Goal: Transaction & Acquisition: Purchase product/service

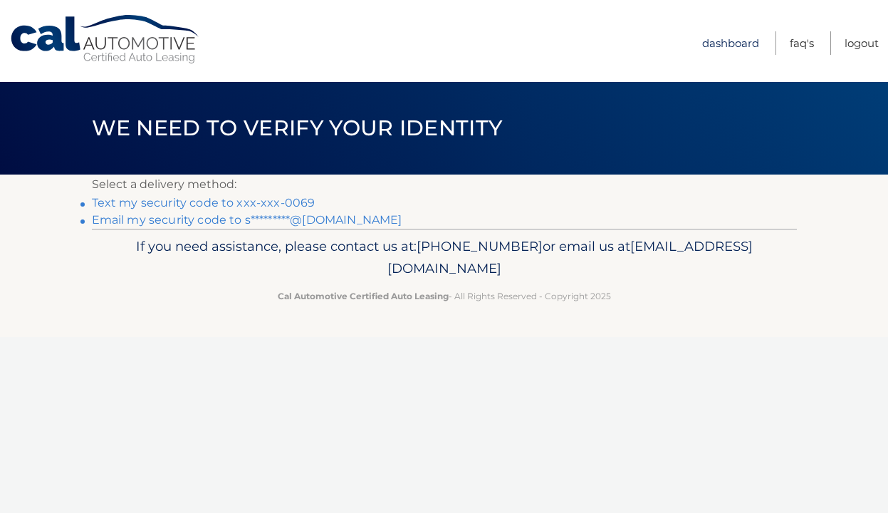
click at [727, 43] on link "Dashboard" at bounding box center [730, 43] width 57 height 24
click at [294, 203] on link "Text my security code to xxx-xxx-0069" at bounding box center [204, 203] width 224 height 14
click at [152, 204] on link "Text my security code to xxx-xxx-0069" at bounding box center [204, 203] width 224 height 14
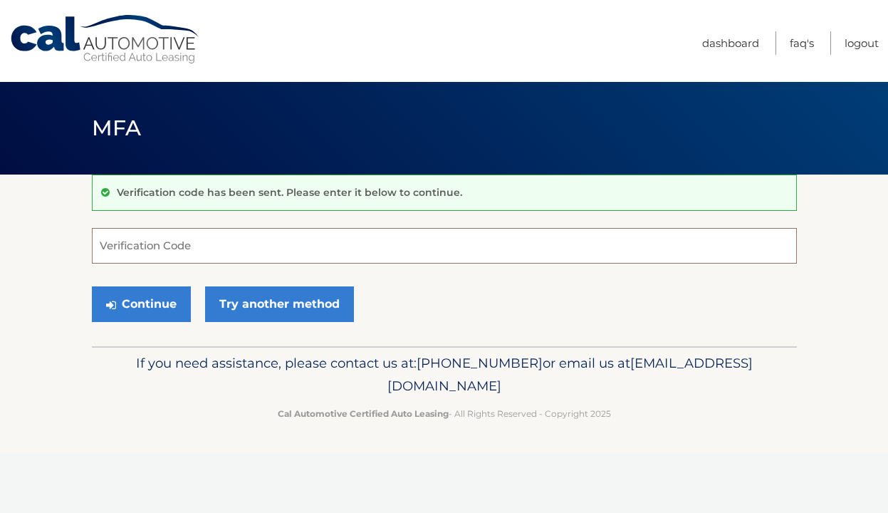
click at [140, 239] on input "Verification Code" at bounding box center [444, 246] width 705 height 36
type input "808371"
click at [140, 305] on button "Continue" at bounding box center [141, 304] width 99 height 36
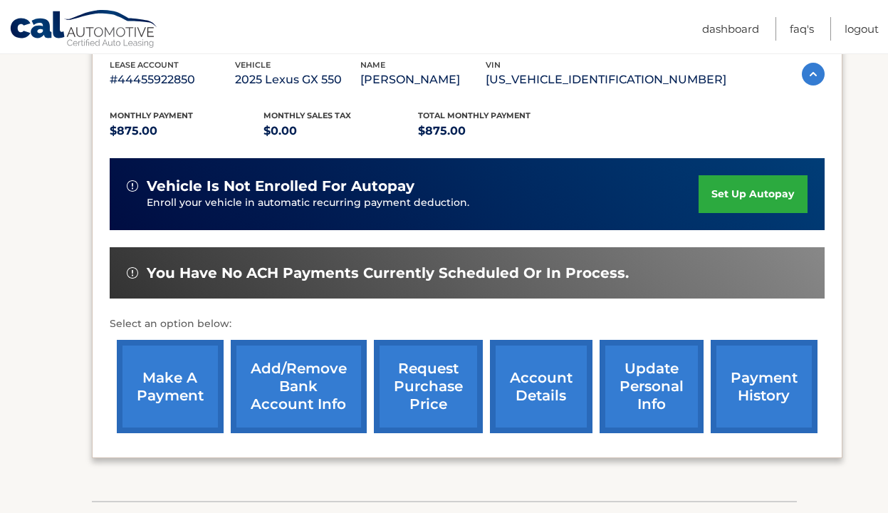
scroll to position [255, 0]
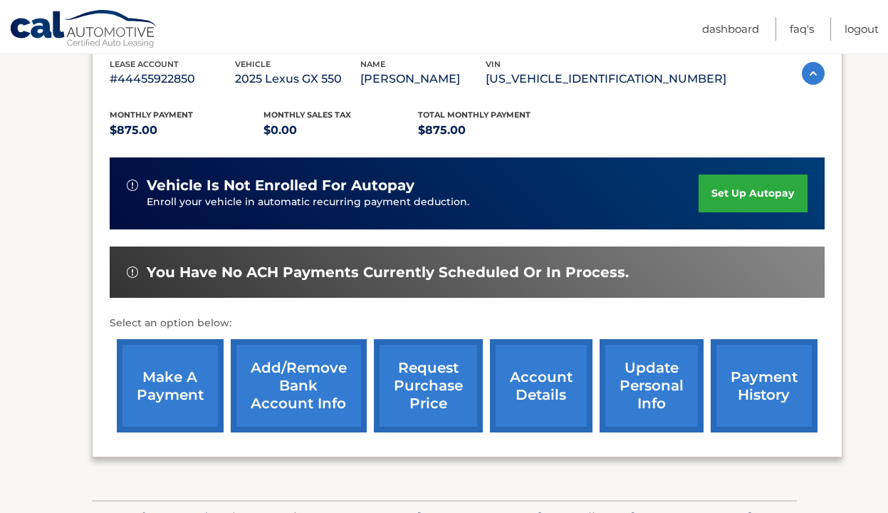
click at [170, 365] on link "make a payment" at bounding box center [170, 385] width 107 height 93
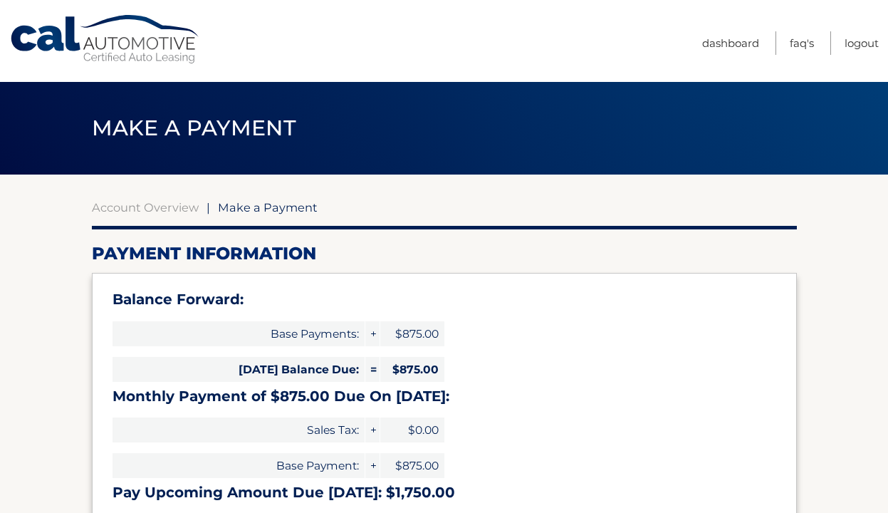
select select "OTc4YTFmNzEtNDA0Ni00NTA1LTk4ZTItMDdiYmNhYTA3NWQ5"
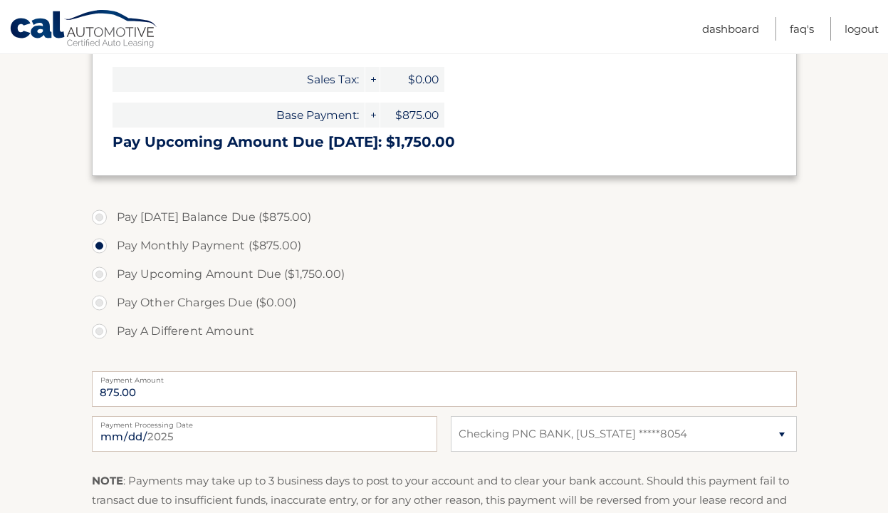
scroll to position [356, 0]
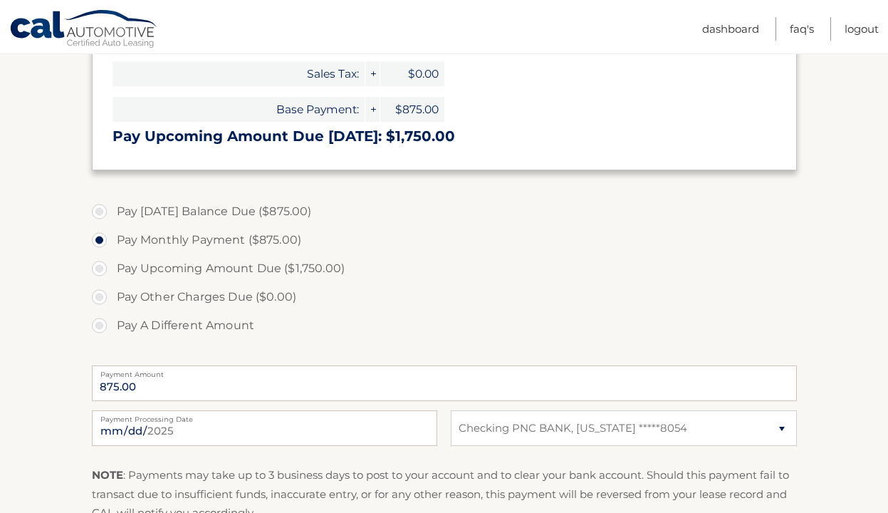
click at [100, 208] on label "Pay [DATE] Balance Due ($875.00)" at bounding box center [444, 211] width 705 height 28
click at [100, 208] on input "Pay [DATE] Balance Due ($875.00)" at bounding box center [105, 208] width 14 height 23
radio input "true"
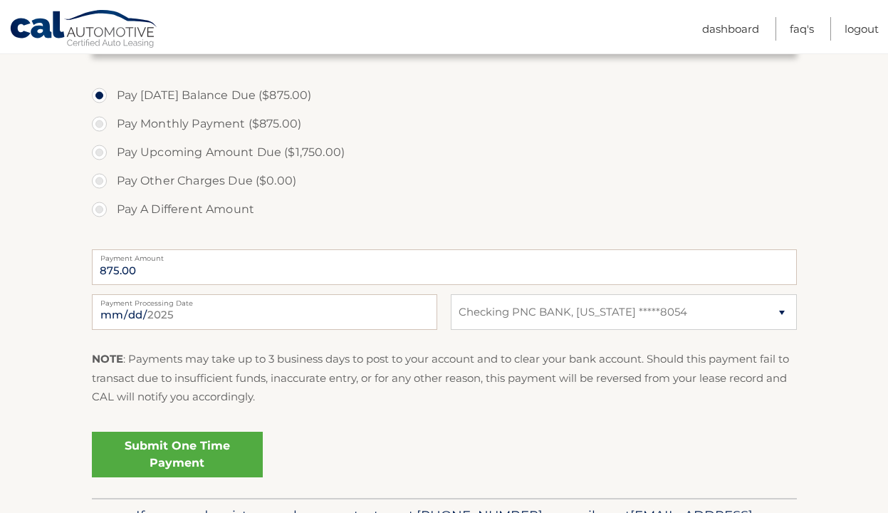
scroll to position [512, 0]
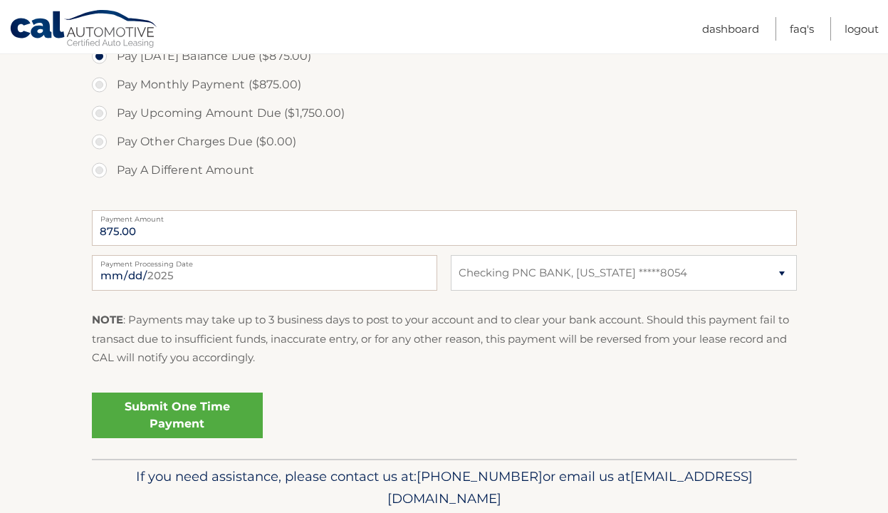
click at [168, 416] on link "Submit One Time Payment" at bounding box center [177, 416] width 171 height 46
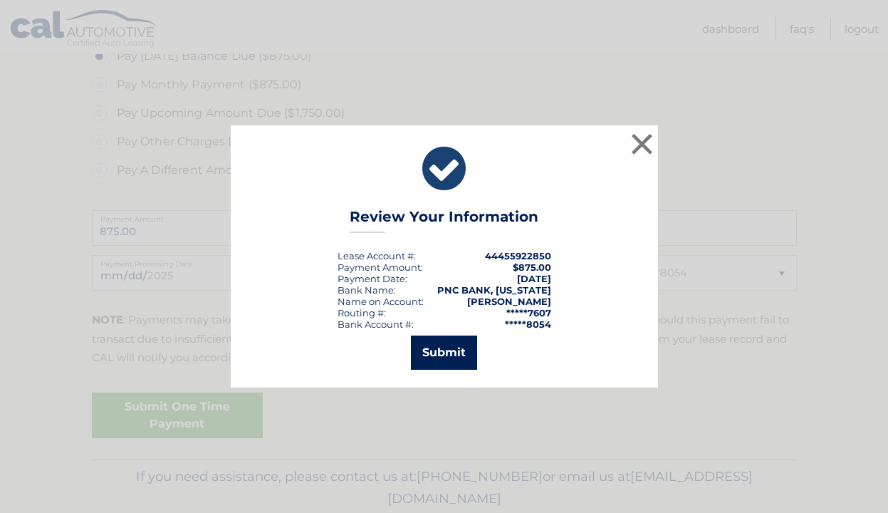
click at [440, 354] on button "Submit" at bounding box center [444, 353] width 66 height 34
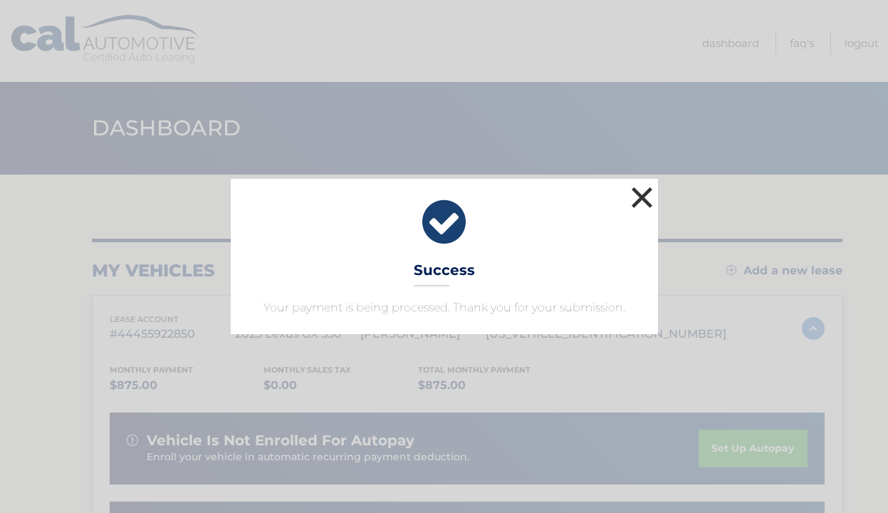
click at [643, 198] on button "×" at bounding box center [642, 197] width 28 height 28
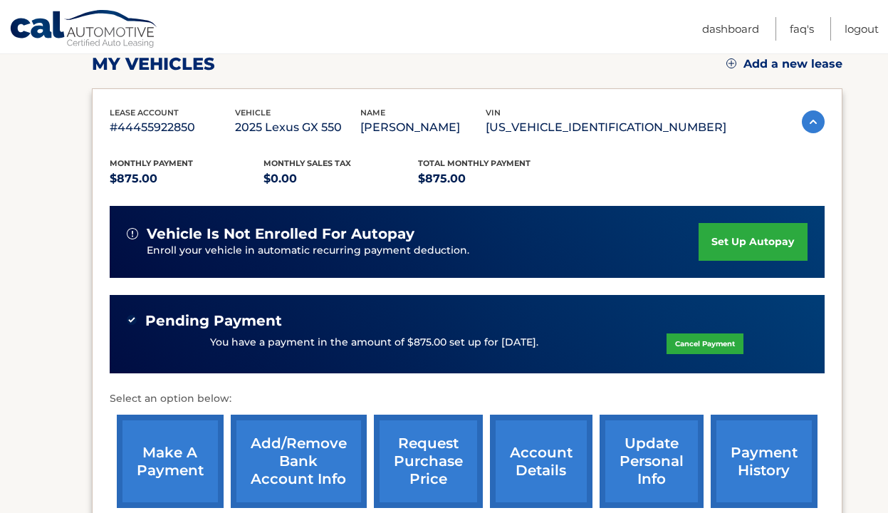
scroll to position [208, 0]
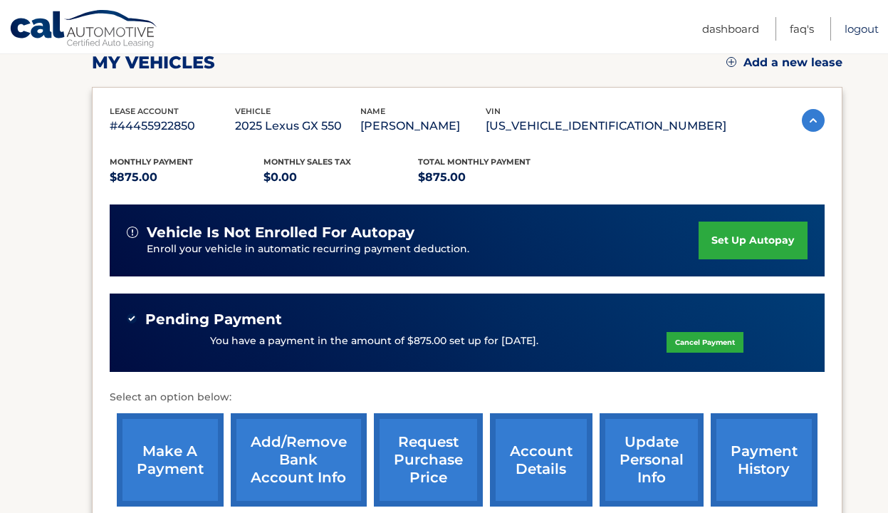
click at [865, 24] on link "Logout" at bounding box center [862, 29] width 34 height 24
